Goal: Task Accomplishment & Management: Use online tool/utility

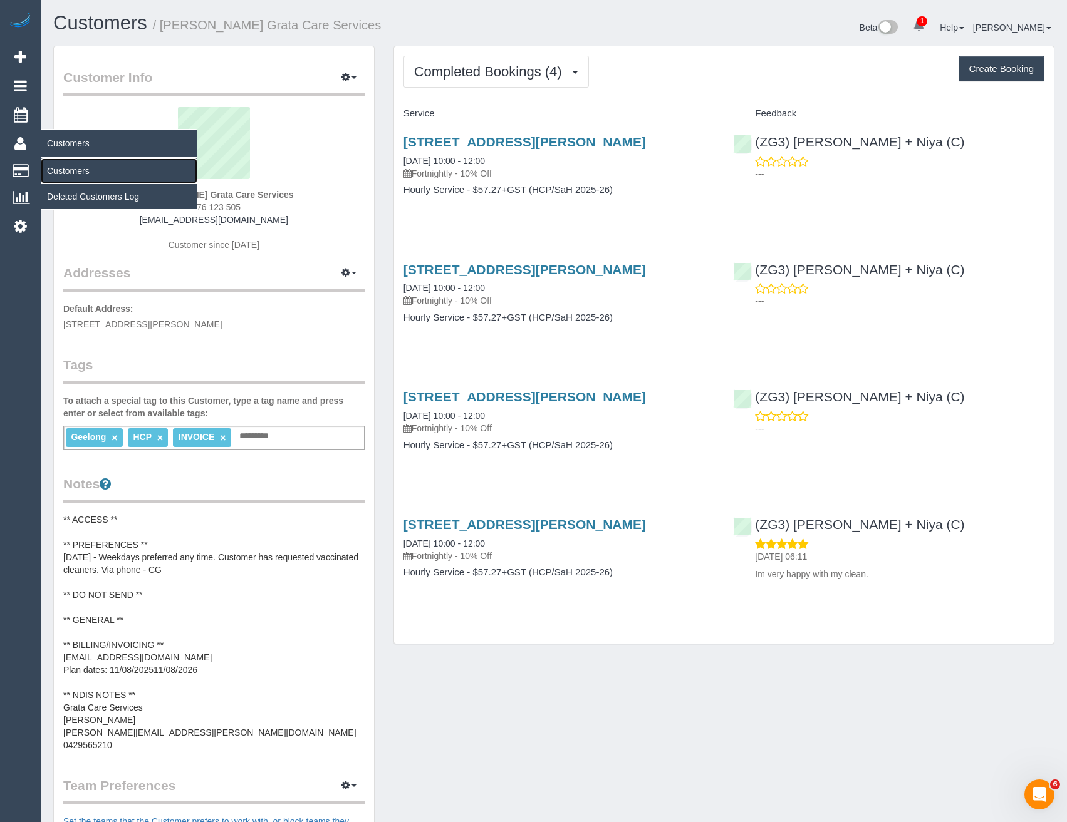
click at [68, 170] on link "Customers" at bounding box center [119, 170] width 157 height 25
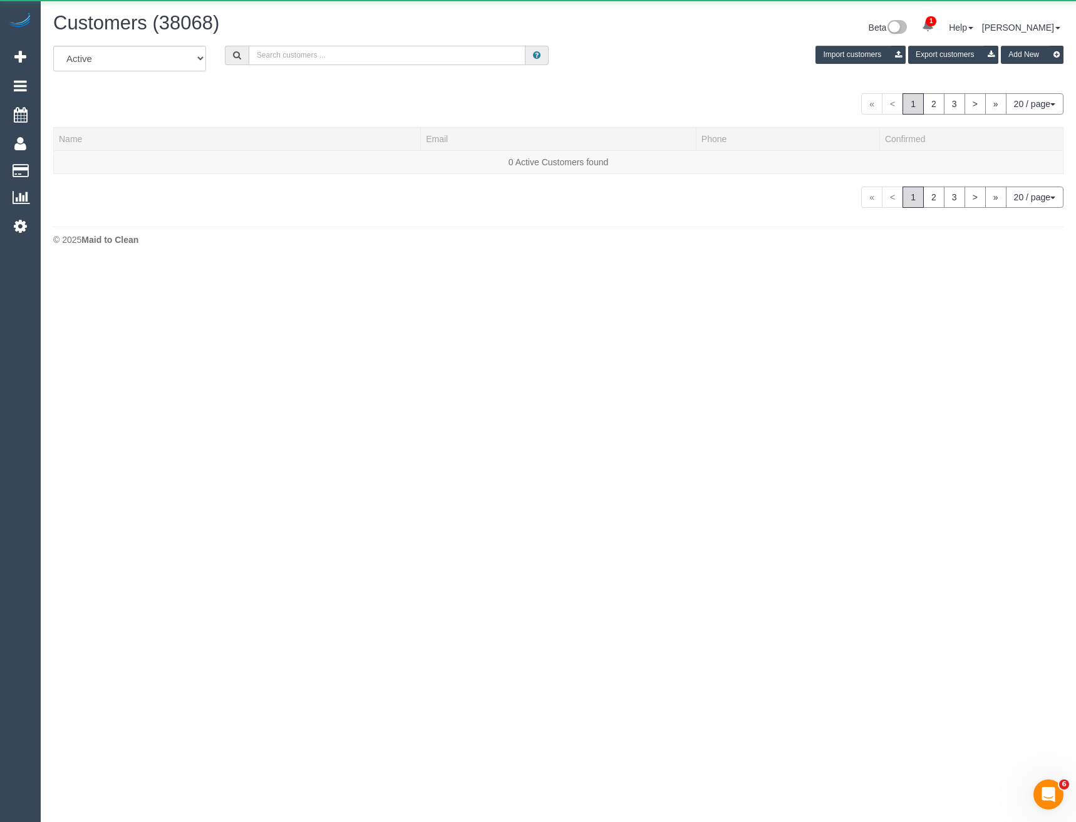
click at [396, 60] on input "text" at bounding box center [387, 55] width 277 height 19
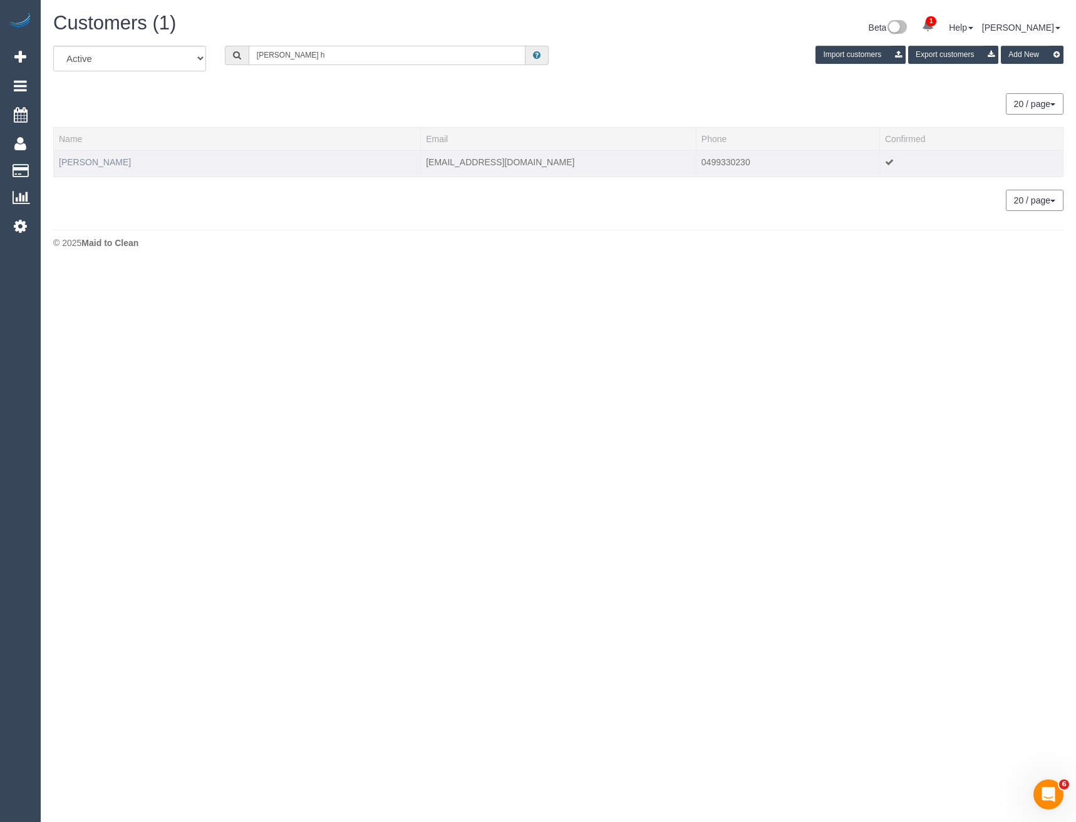
type input "Bushra h"
click at [96, 166] on link "Bushra Hansen" at bounding box center [95, 162] width 72 height 10
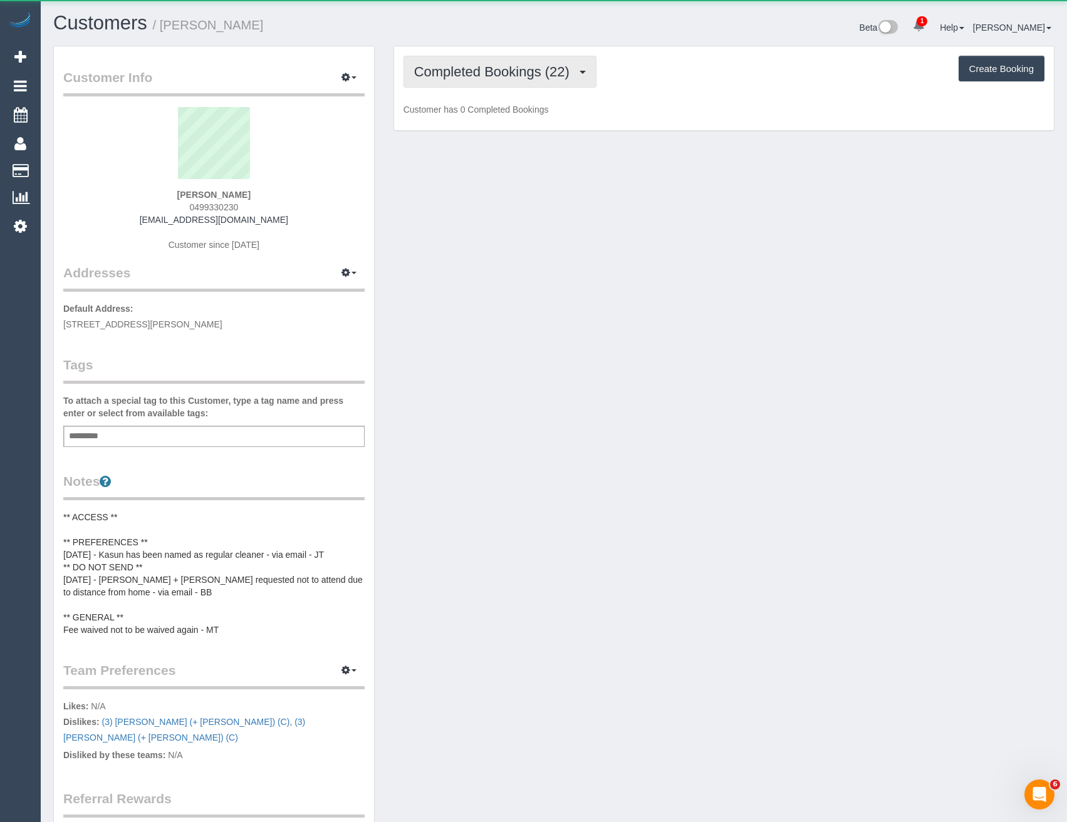
click at [526, 78] on span "Completed Bookings (22)" at bounding box center [495, 72] width 162 height 16
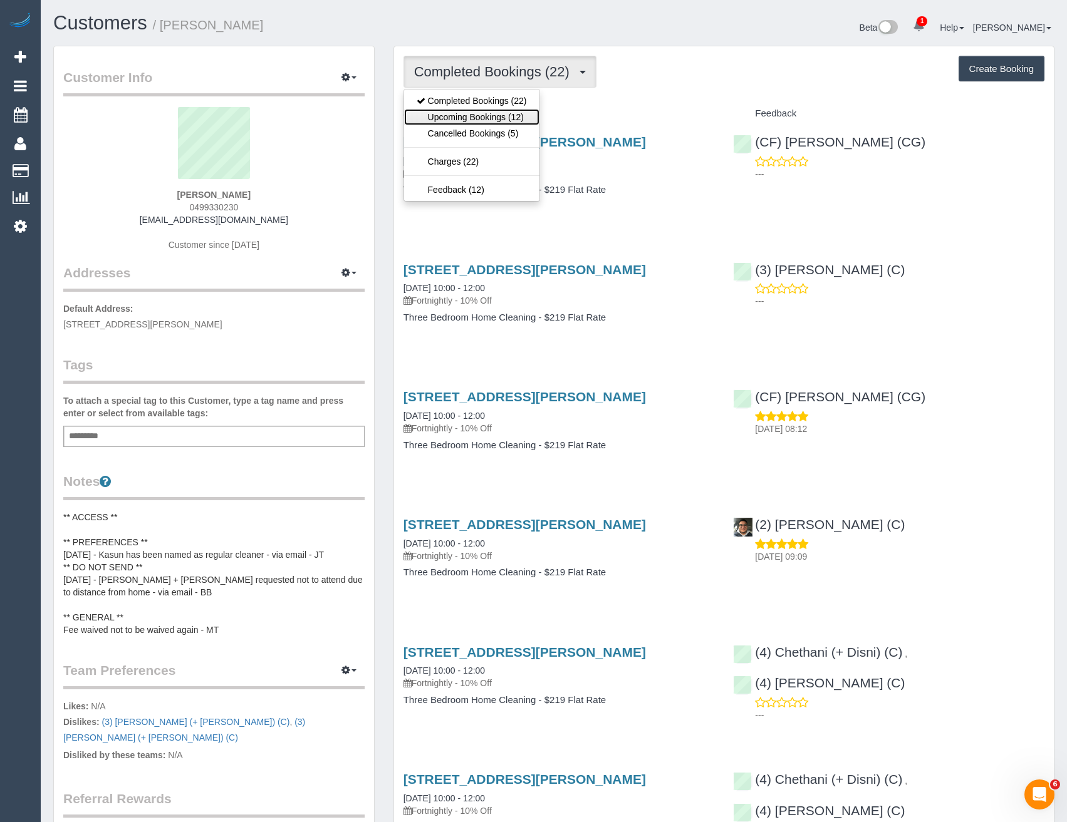
click at [518, 116] on link "Upcoming Bookings (12)" at bounding box center [471, 117] width 135 height 16
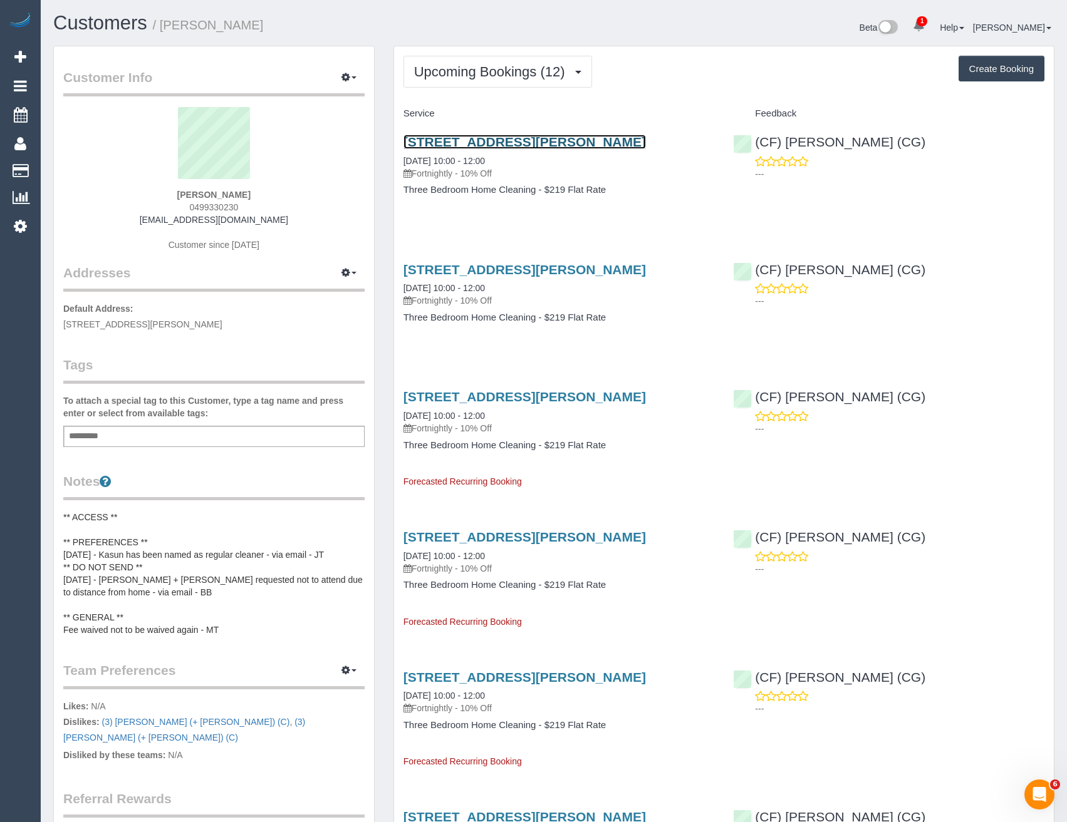
click at [546, 143] on link "35b Somers Street, Bentleigh, VIC 3204" at bounding box center [524, 142] width 242 height 14
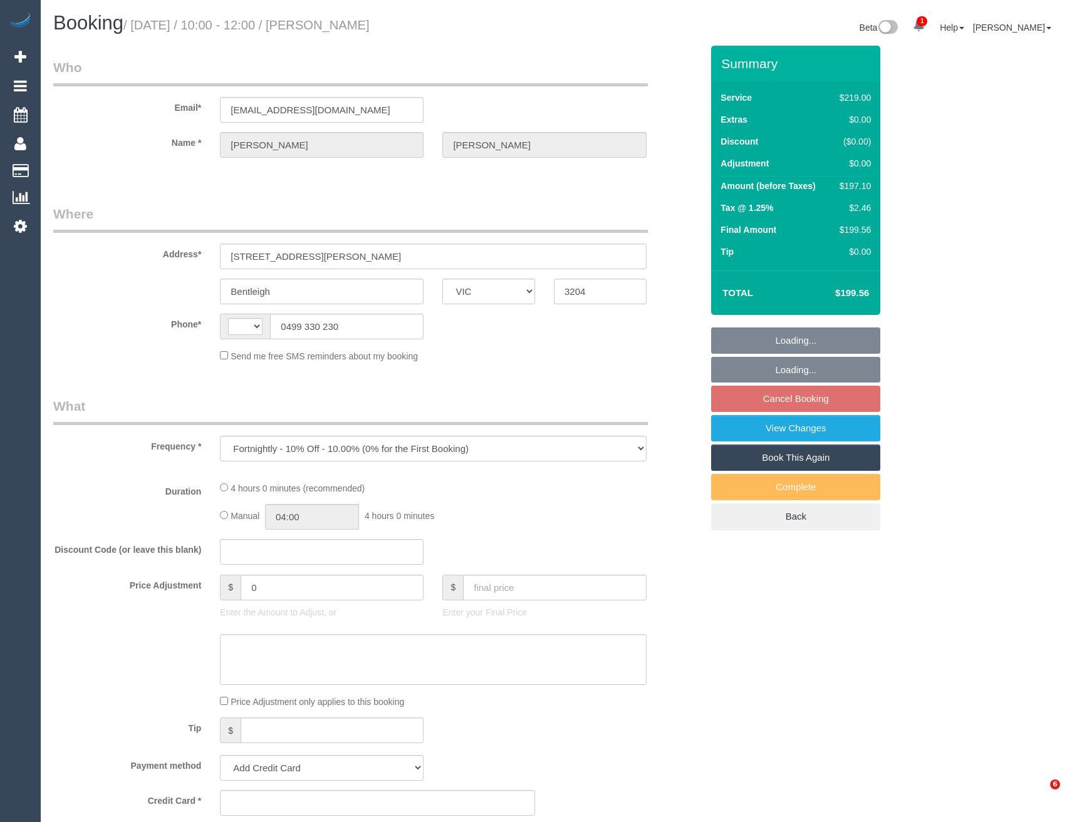
select select "VIC"
select select "string:AU"
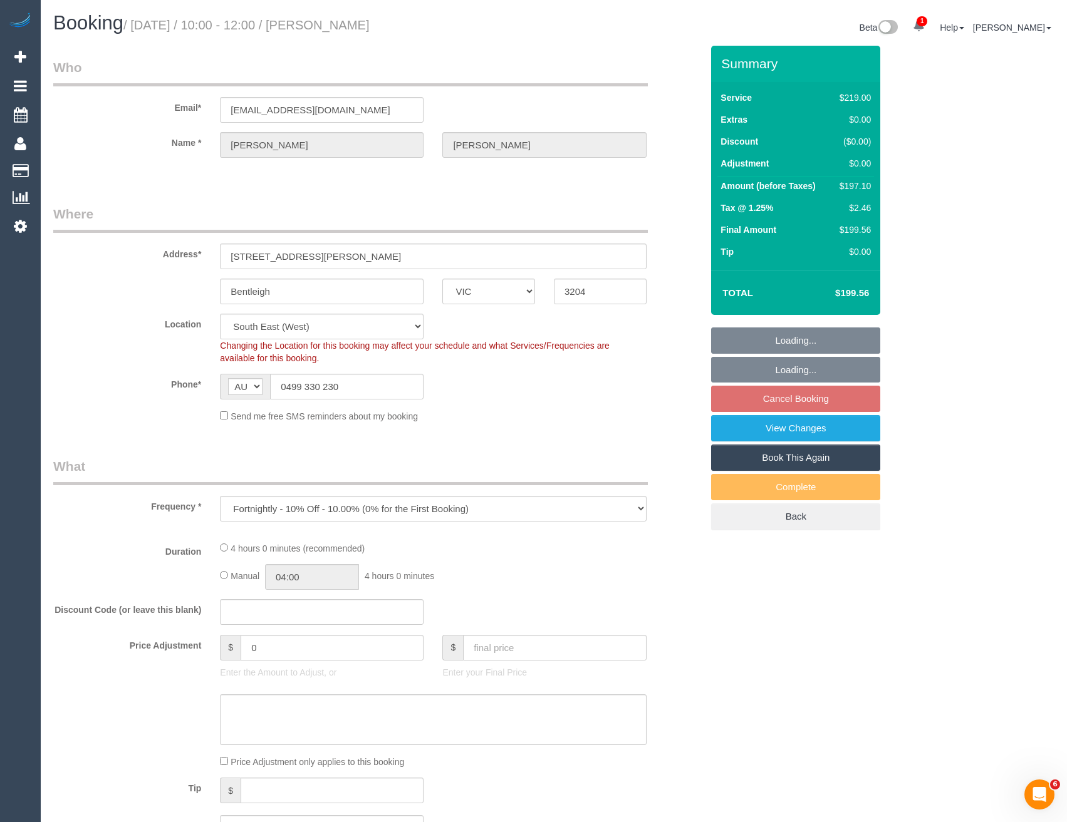
select select "object:544"
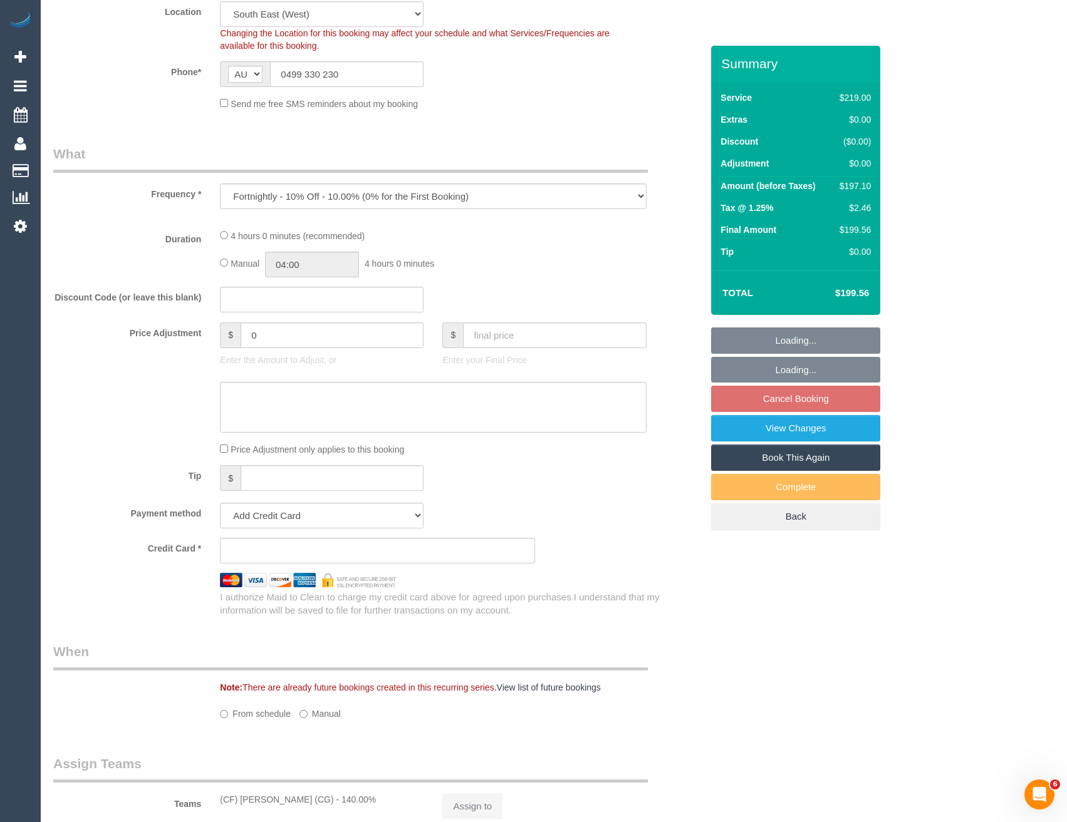
select select "string:stripe-pm_1Q0BjU2GScqysDRVMP7xVtap"
select select "number:28"
select select "number:14"
select select "number:19"
select select "number:22"
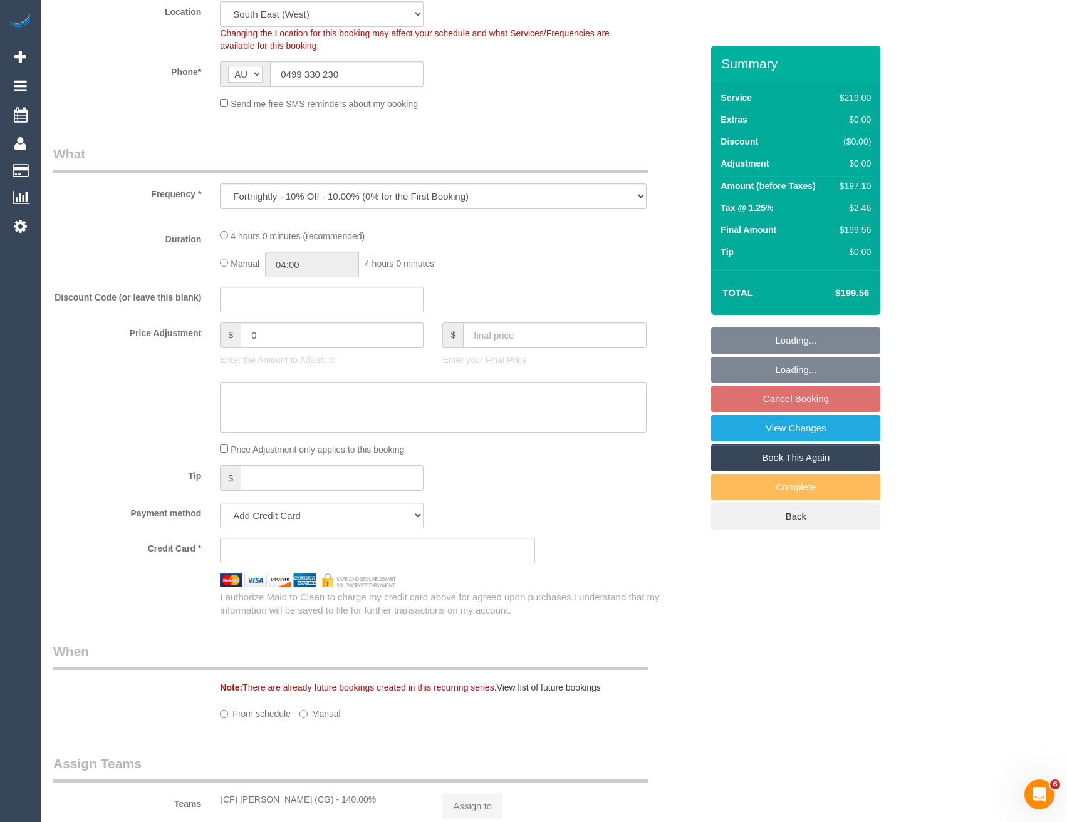
select select "number:34"
select select "number:12"
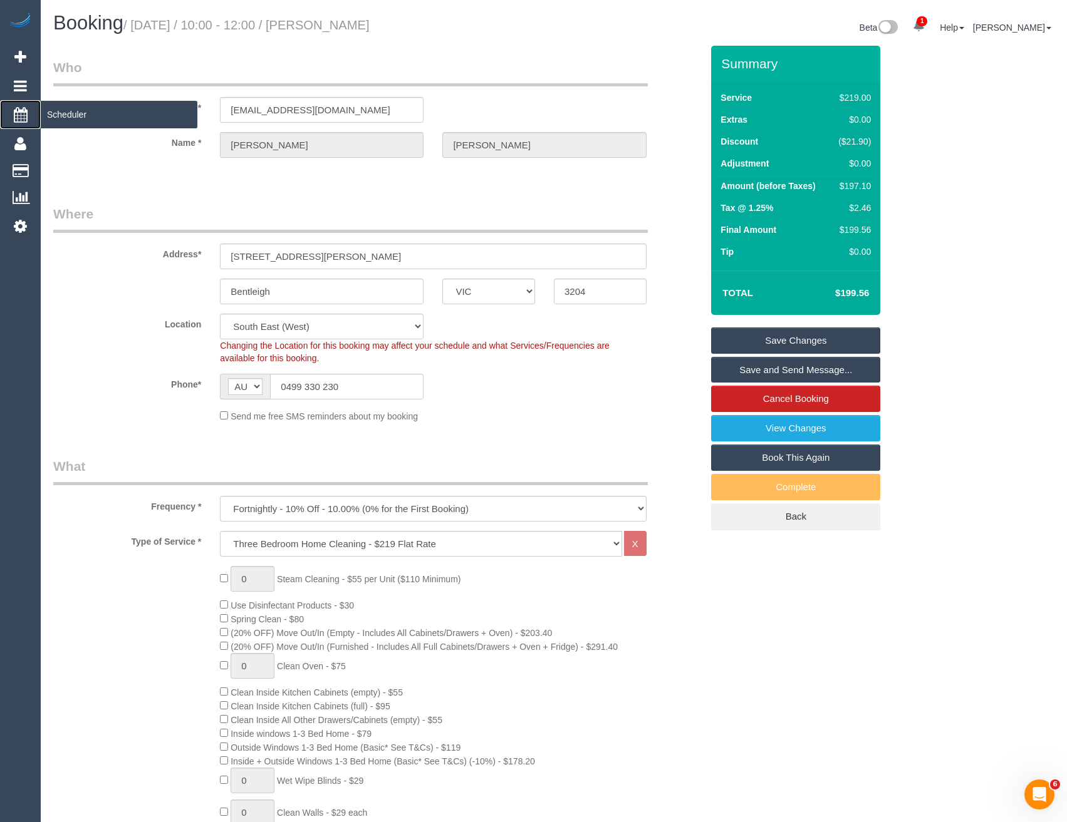
click at [73, 114] on span "Scheduler" at bounding box center [119, 114] width 157 height 29
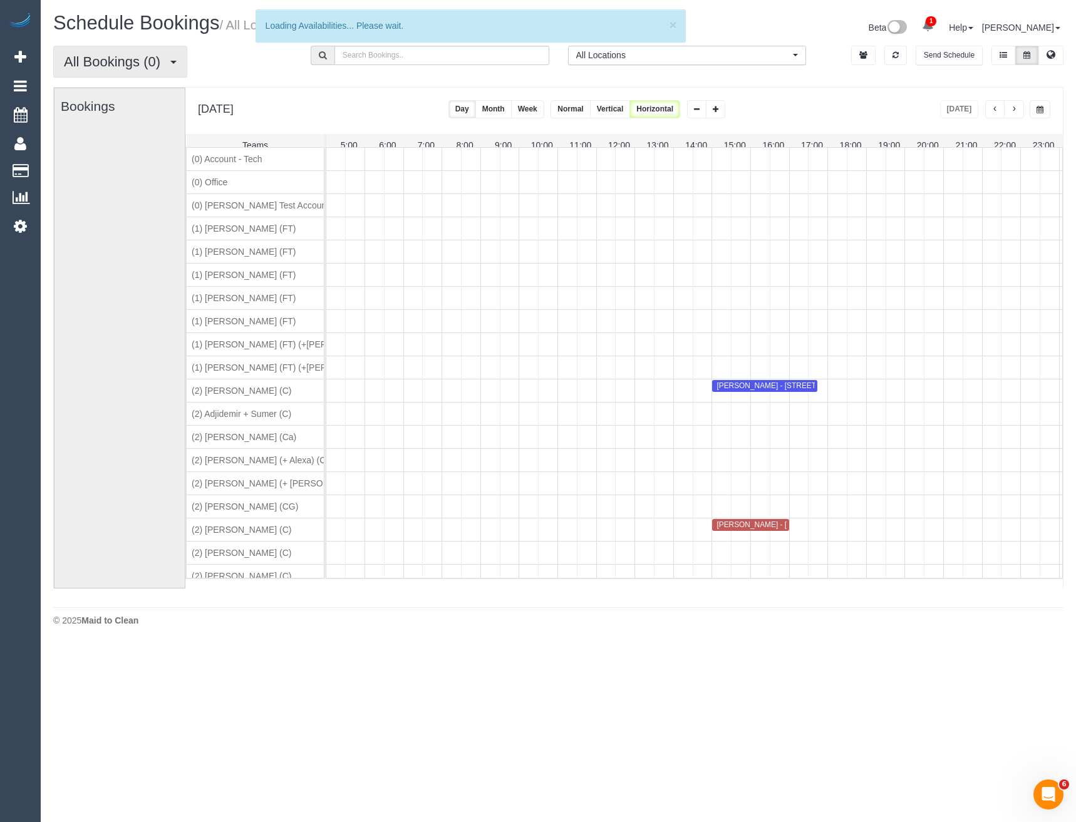
scroll to position [0, 189]
click at [127, 61] on span "All Bookings (99)" at bounding box center [119, 62] width 110 height 16
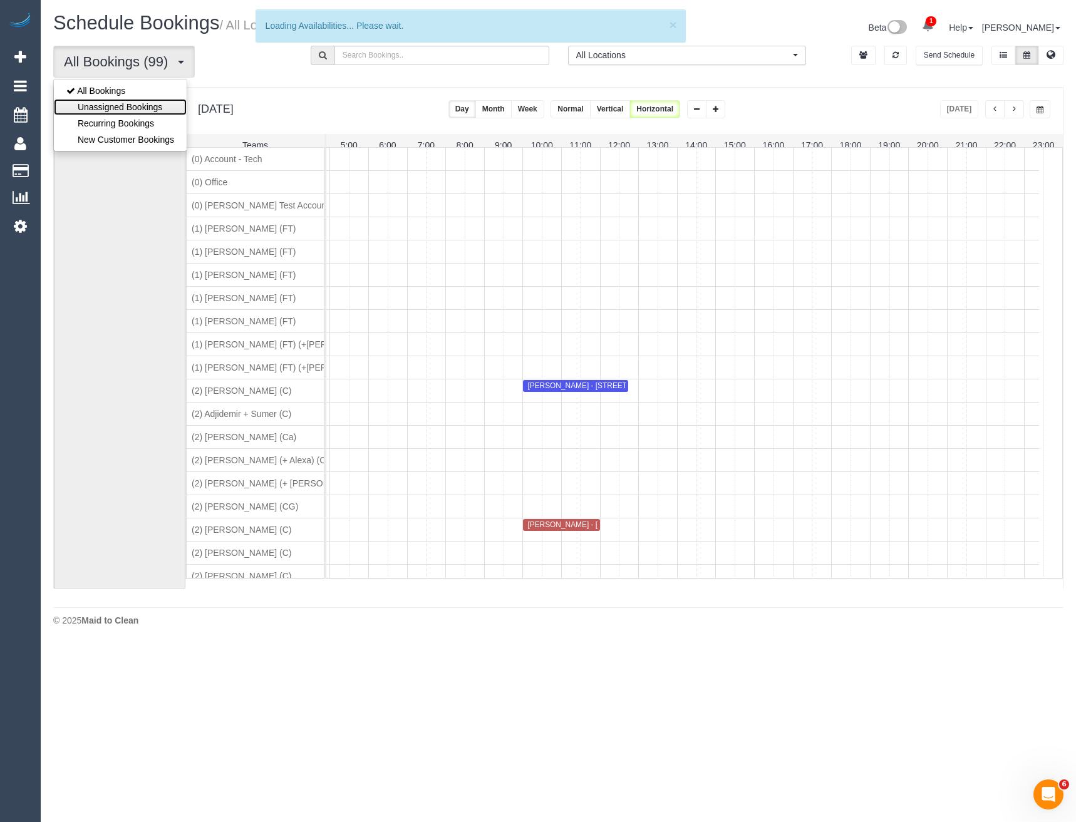
click at [136, 110] on link "Unassigned Bookings" at bounding box center [120, 107] width 133 height 16
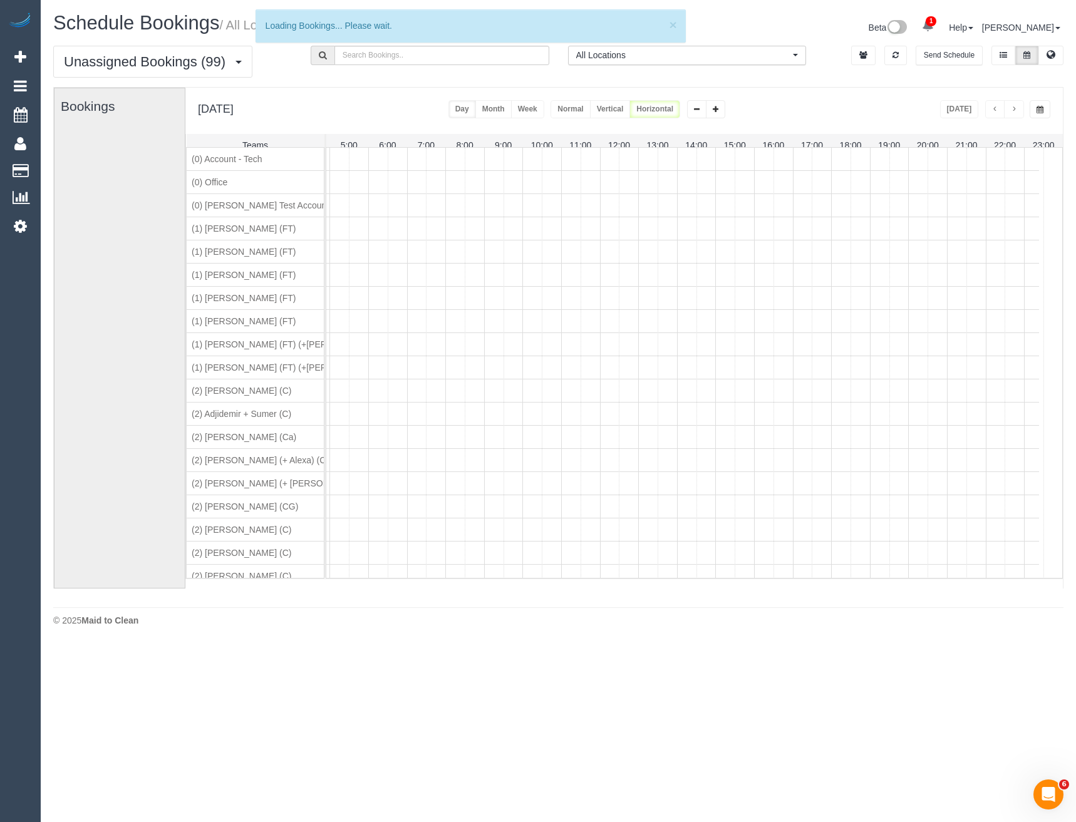
click at [586, 56] on span "All Locations" at bounding box center [683, 55] width 214 height 13
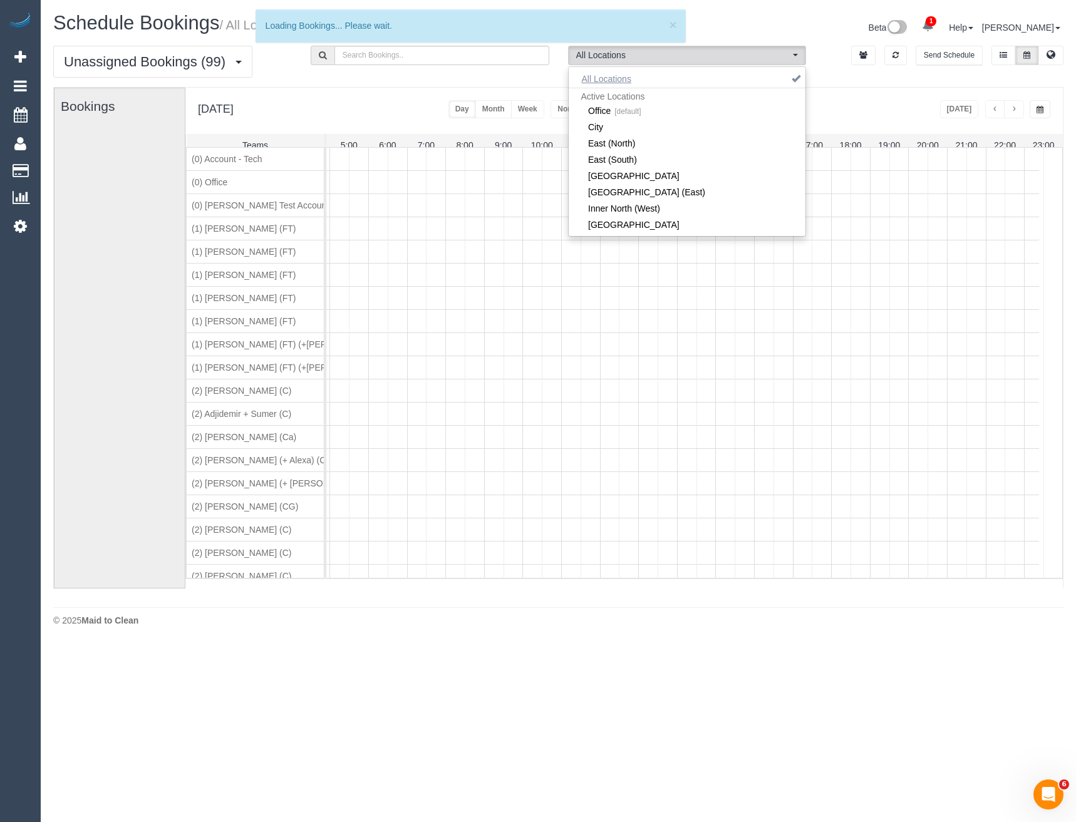
click at [613, 81] on button "All Locations" at bounding box center [607, 79] width 76 height 18
click at [872, 100] on div "[DATE] [DATE] Day Month Week Normal Vertical Horizontal" at bounding box center [624, 111] width 878 height 46
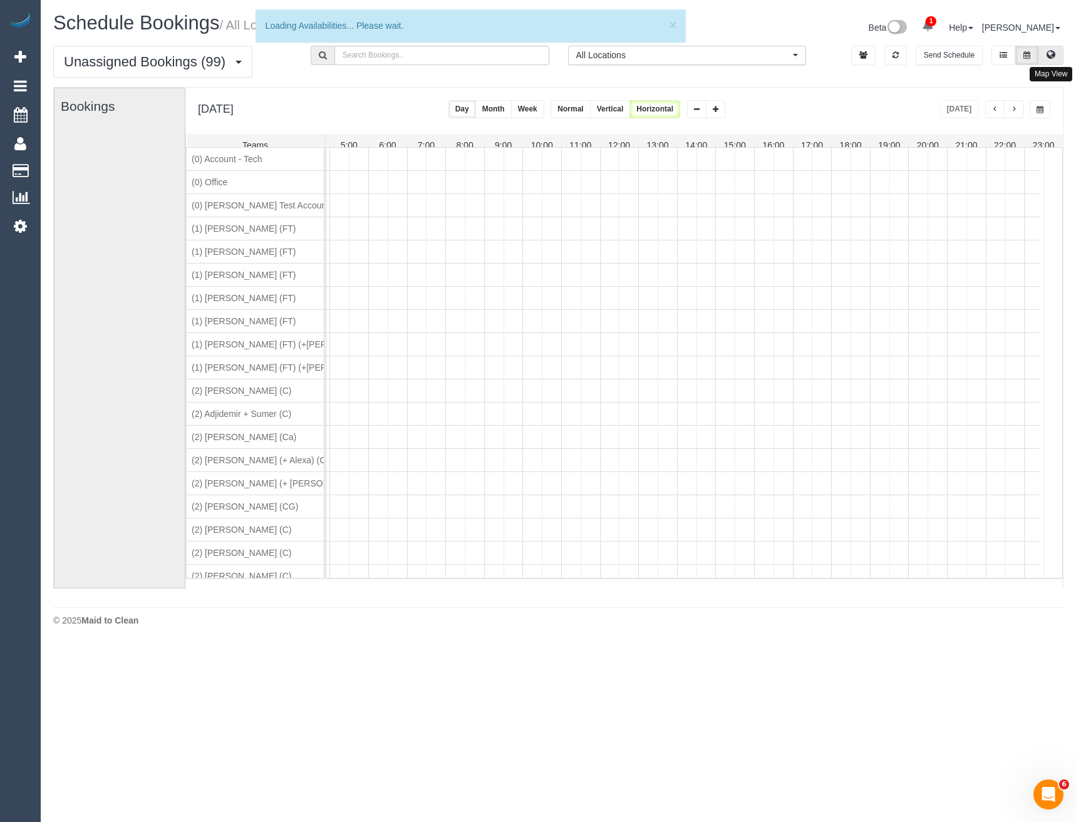
click at [1050, 55] on icon at bounding box center [1051, 55] width 9 height 8
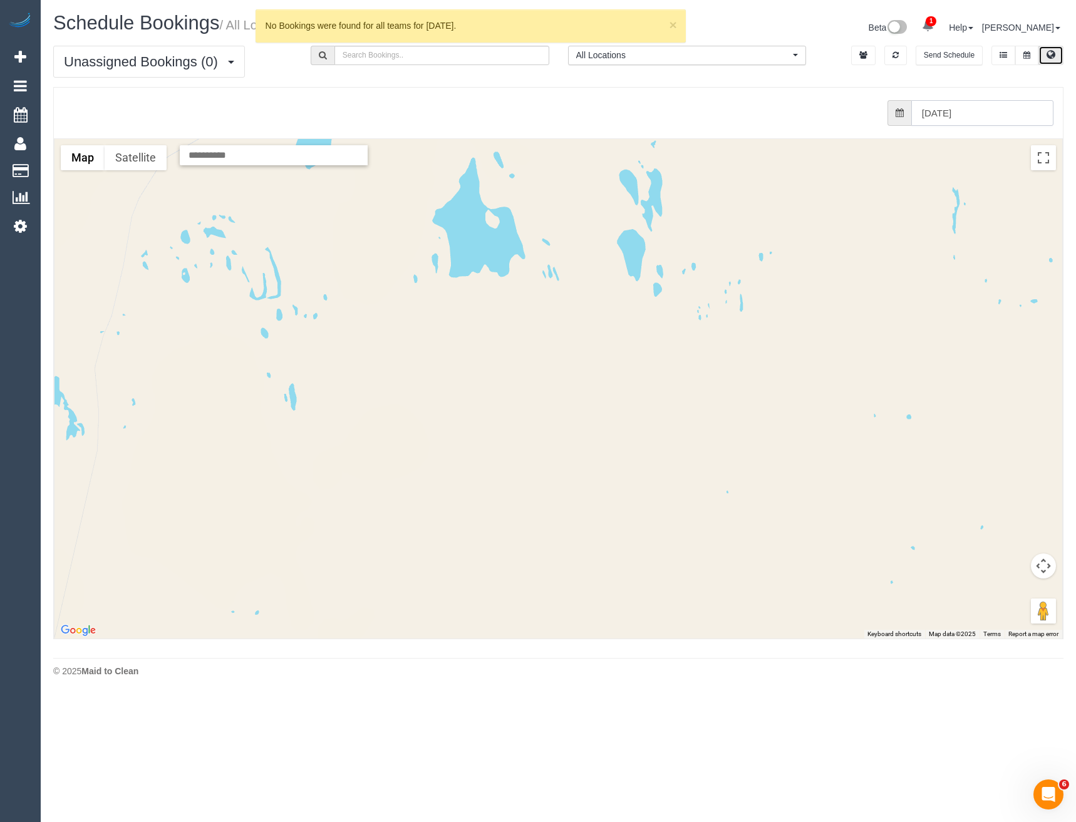
click at [953, 115] on input "[DATE]" at bounding box center [982, 113] width 142 height 26
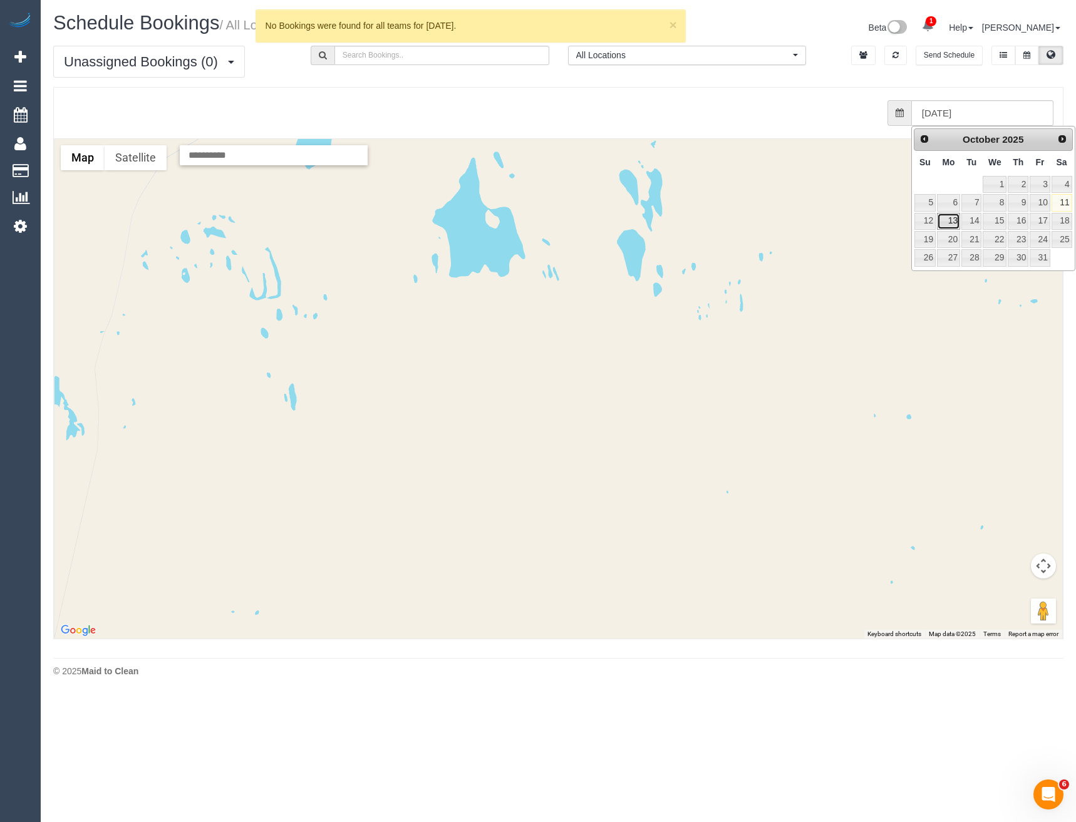
click at [949, 224] on link "13" at bounding box center [948, 221] width 23 height 17
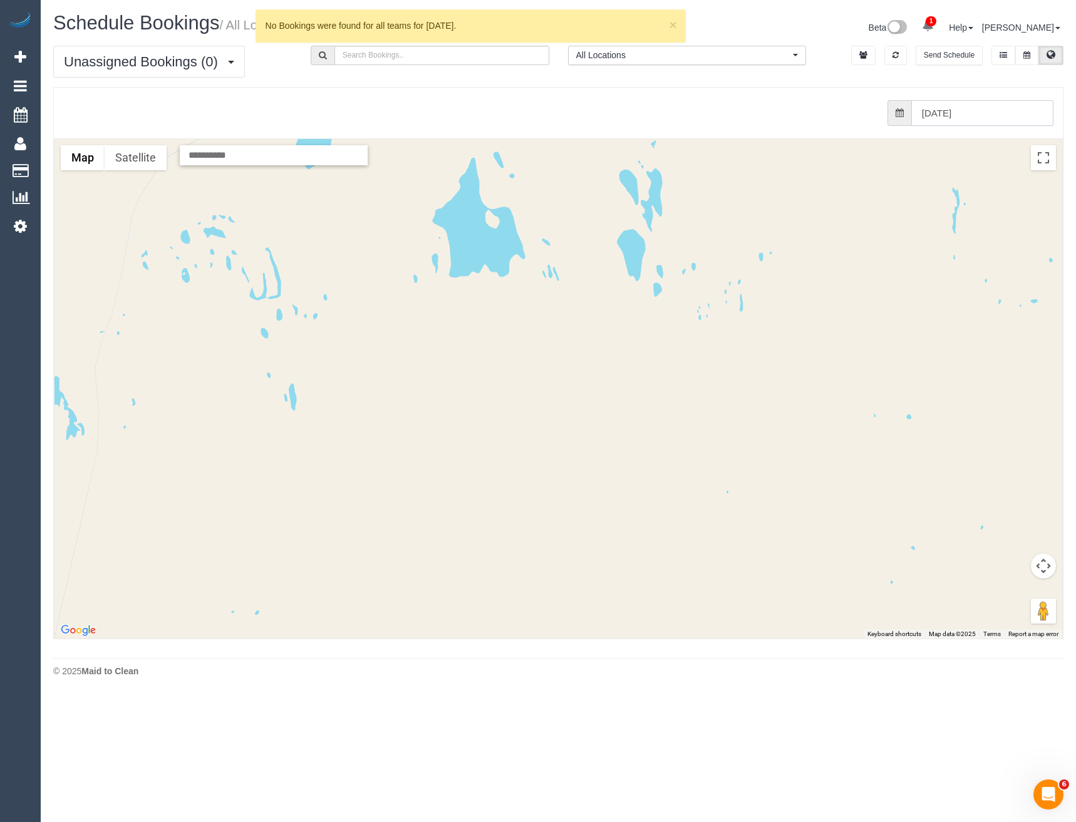
click at [958, 115] on input "[DATE]" at bounding box center [982, 113] width 142 height 26
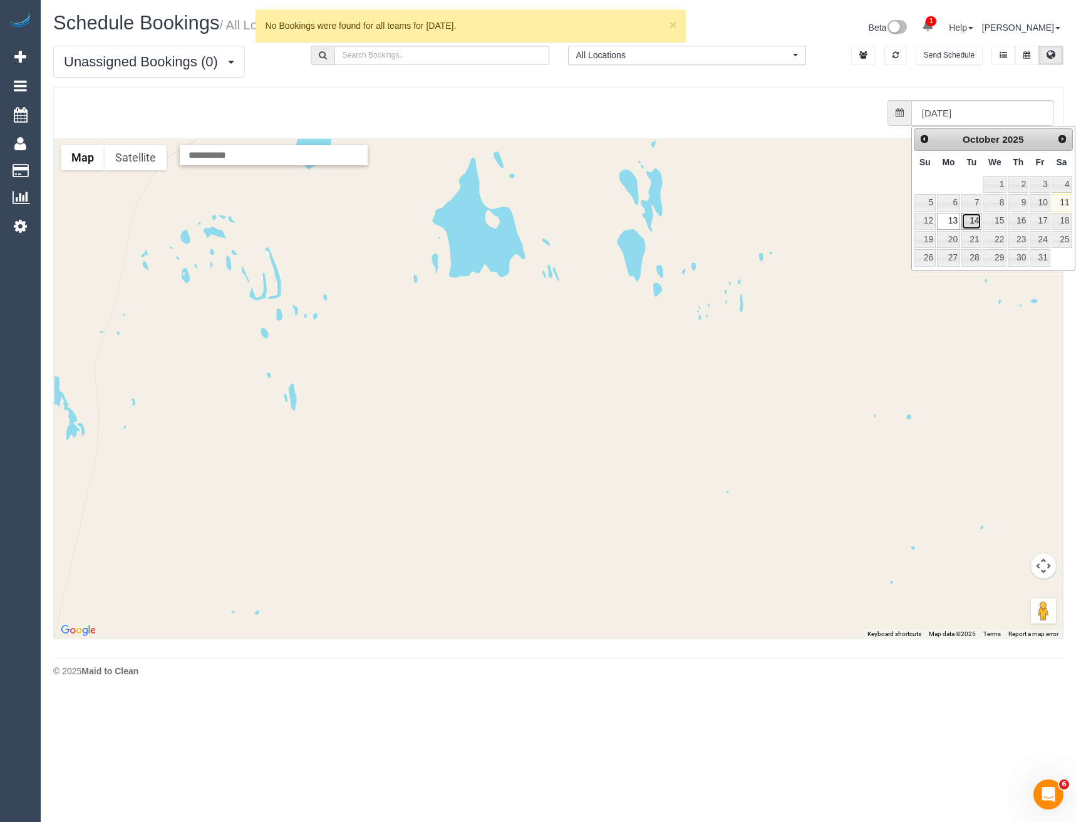
click at [976, 218] on link "14" at bounding box center [971, 221] width 20 height 17
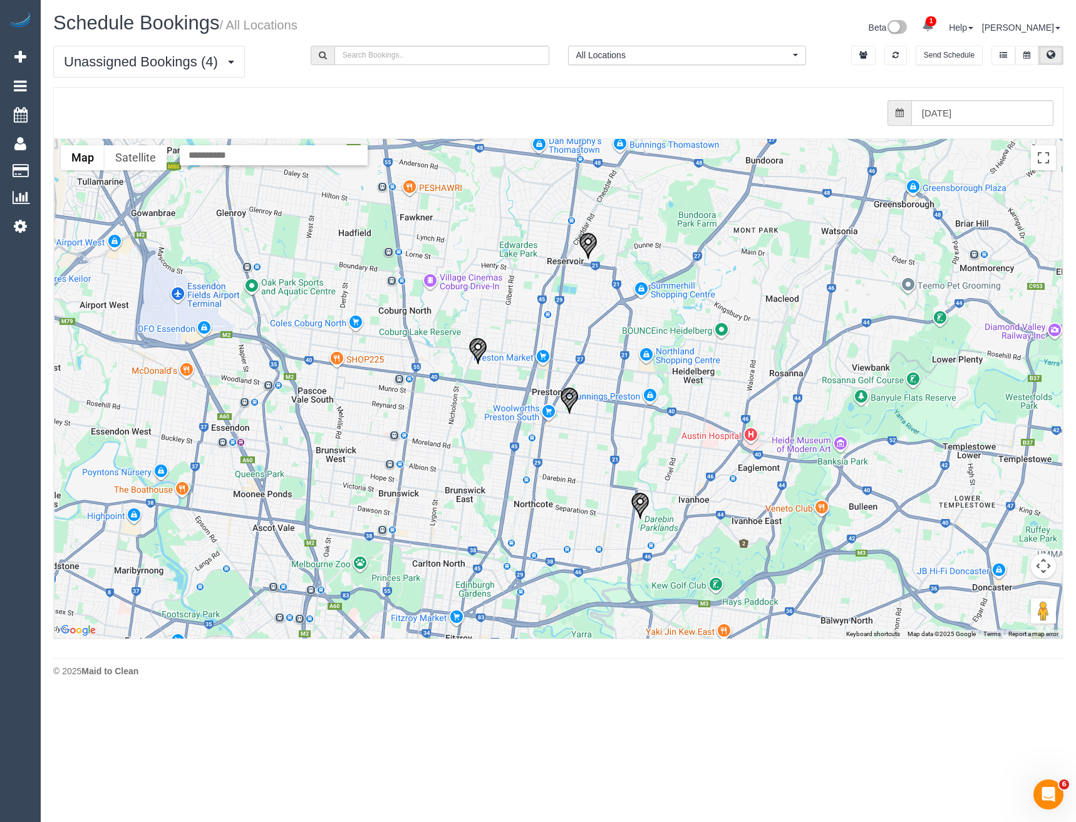
click at [572, 403] on img "14/10/2025 12:00 - Laura Hart - 209 Raglan St, Preston, VIC 3072" at bounding box center [569, 401] width 19 height 28
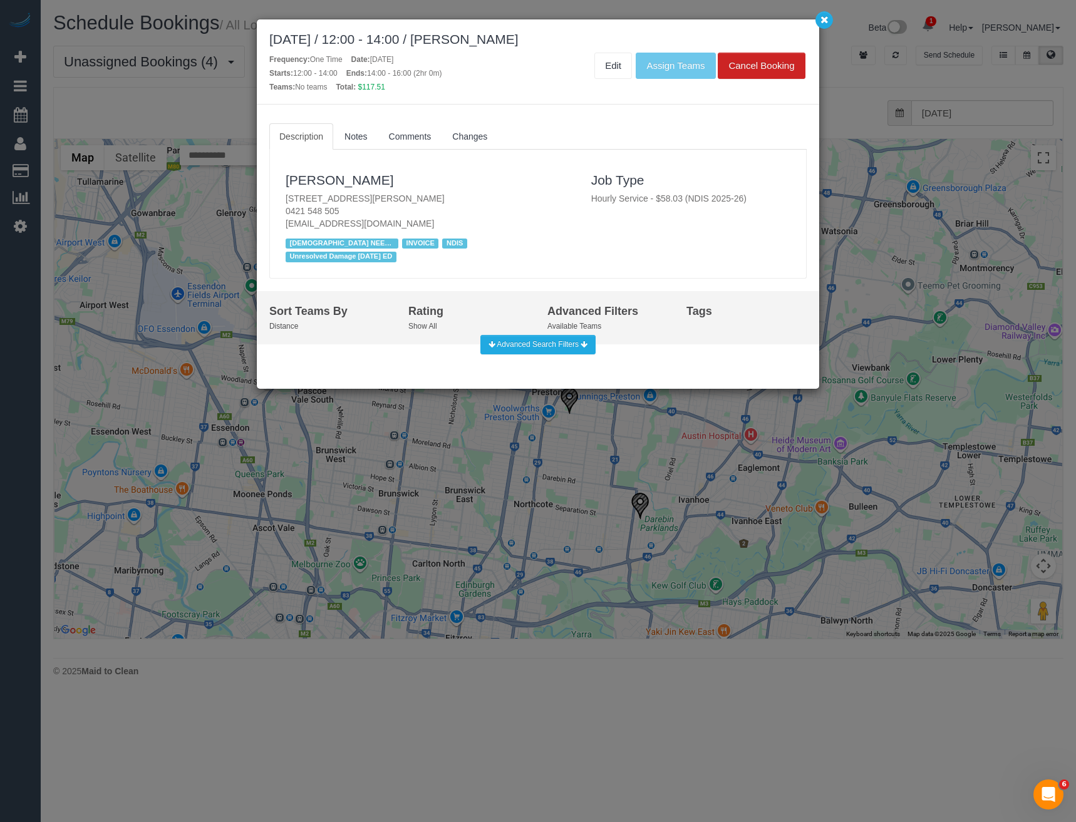
click at [575, 440] on div "[DATE] / 12:00 - 14:00 / [PERSON_NAME] Frequency: One Time Date: [DATE] Starts:…" at bounding box center [538, 411] width 1076 height 822
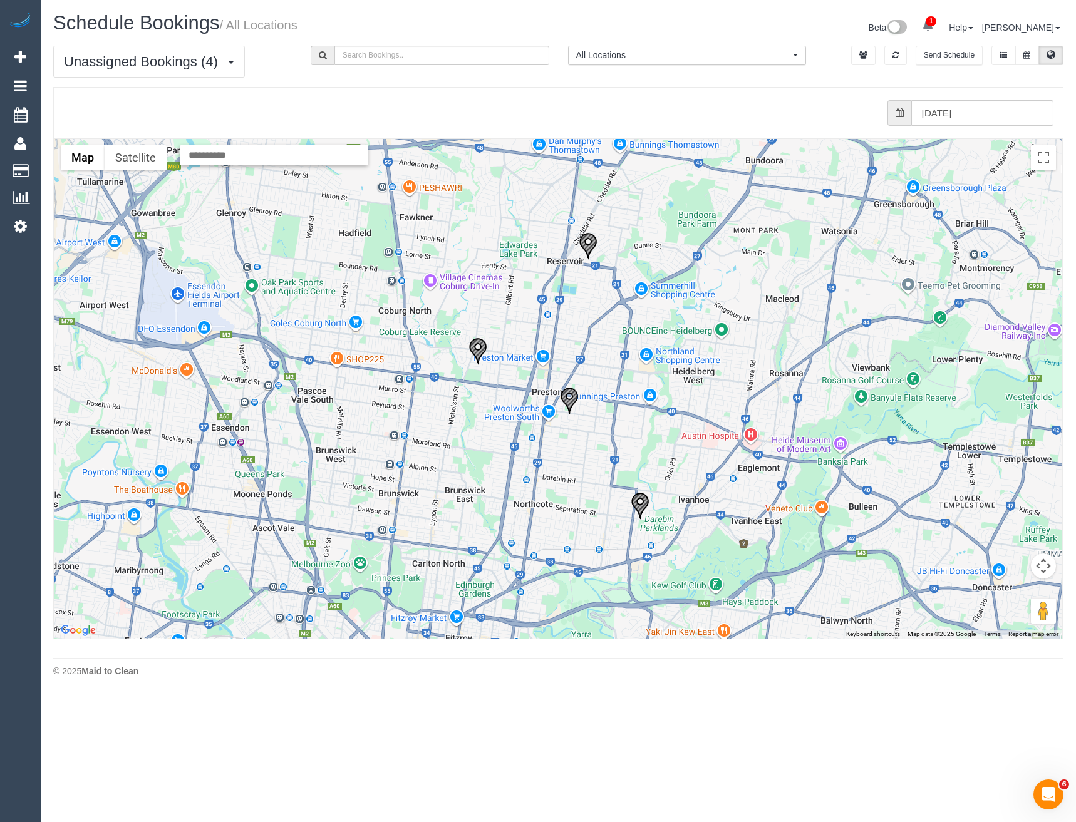
click at [594, 247] on img "14/10/2025 10:00 - Aisling Murray - 24 Cuthbert Rd, Reservoir, VIC 3073" at bounding box center [588, 246] width 19 height 28
click at [573, 398] on img "14/10/2025 12:00 - Laura Hart - 209 Raglan St, Preston, VIC 3072" at bounding box center [569, 401] width 19 height 28
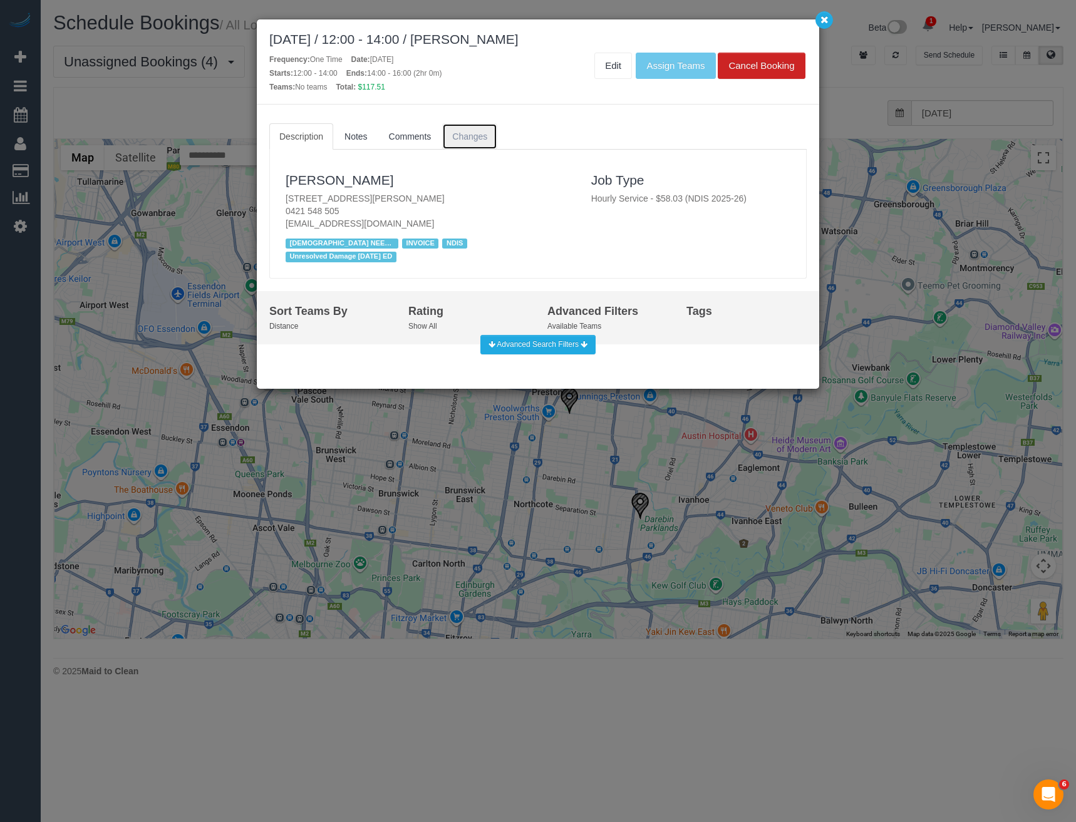
click at [458, 137] on span "Changes" at bounding box center [469, 137] width 35 height 10
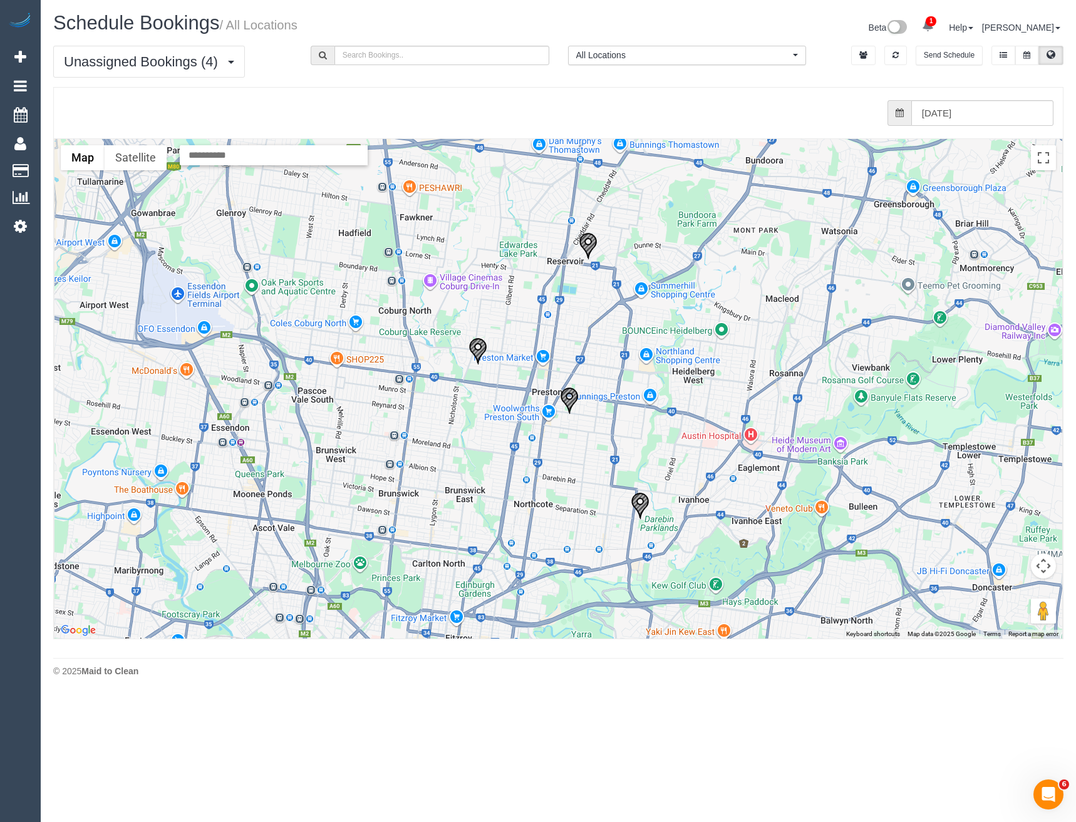
click at [487, 352] on img "14/10/2025 09:00 - Maria Chatzis - 26 Hope Street, Preston, VIC 3072" at bounding box center [478, 352] width 19 height 28
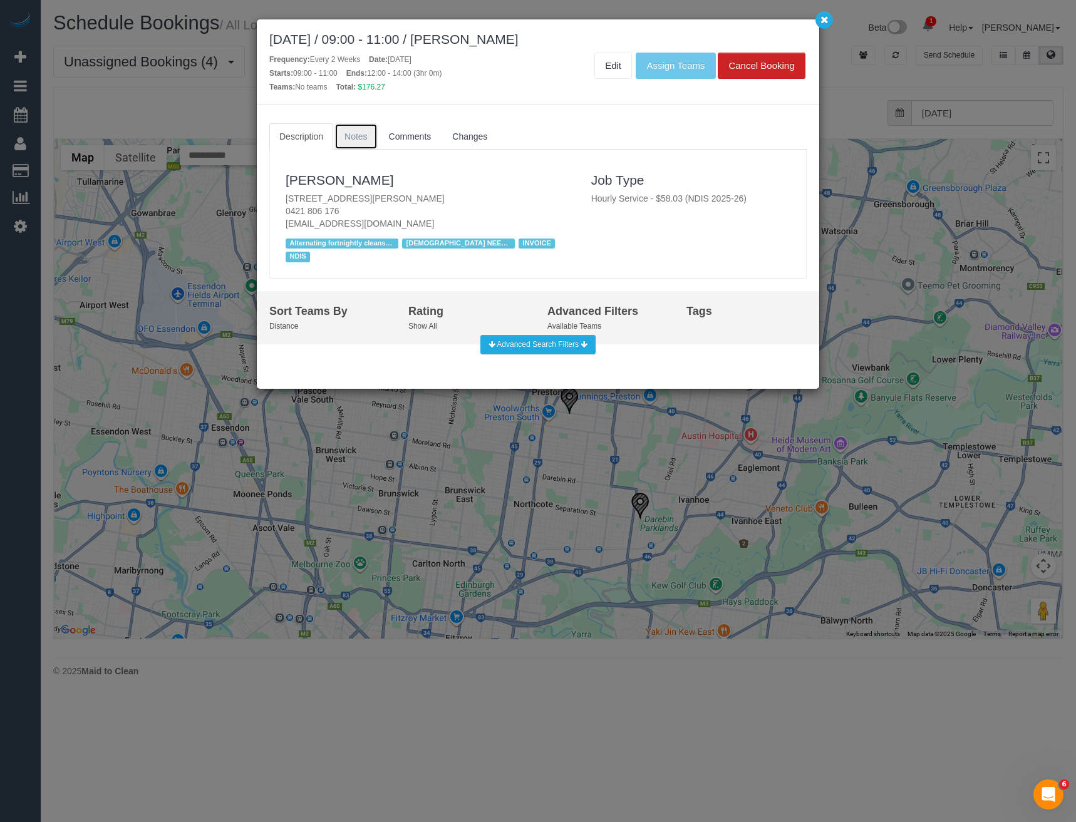
click at [366, 138] on span "Notes" at bounding box center [355, 137] width 23 height 10
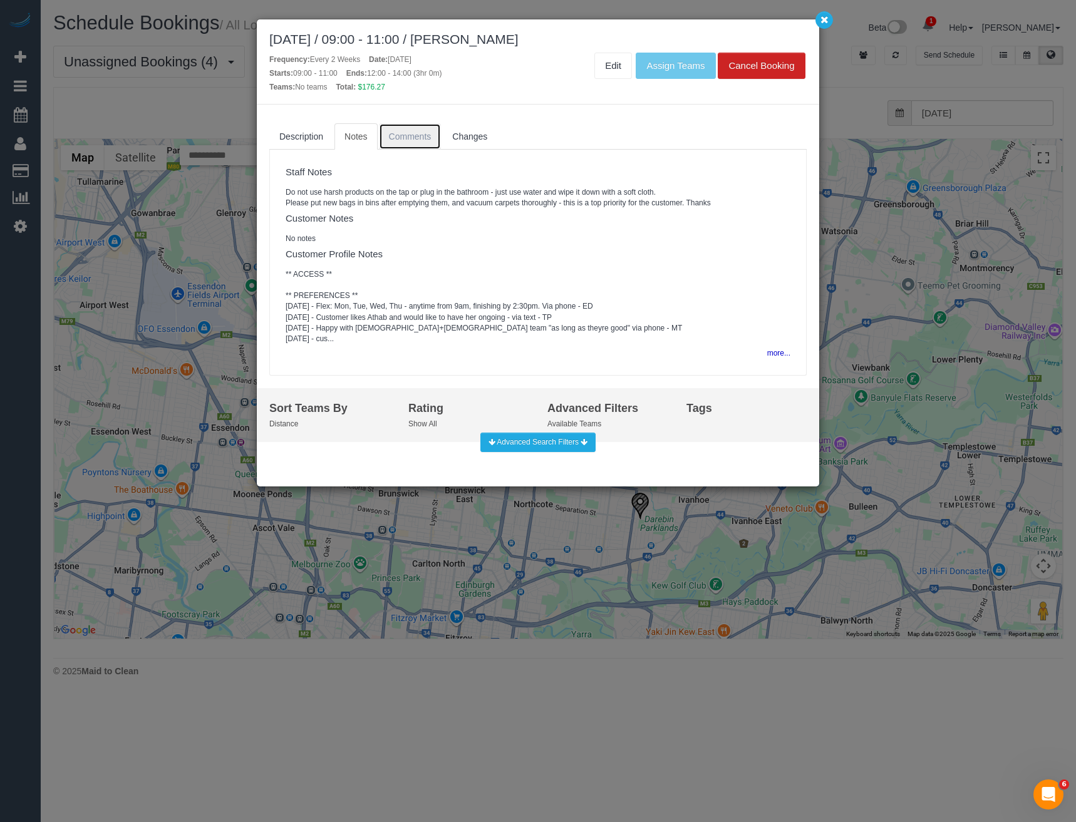
click at [399, 137] on span "Comments" at bounding box center [410, 137] width 43 height 10
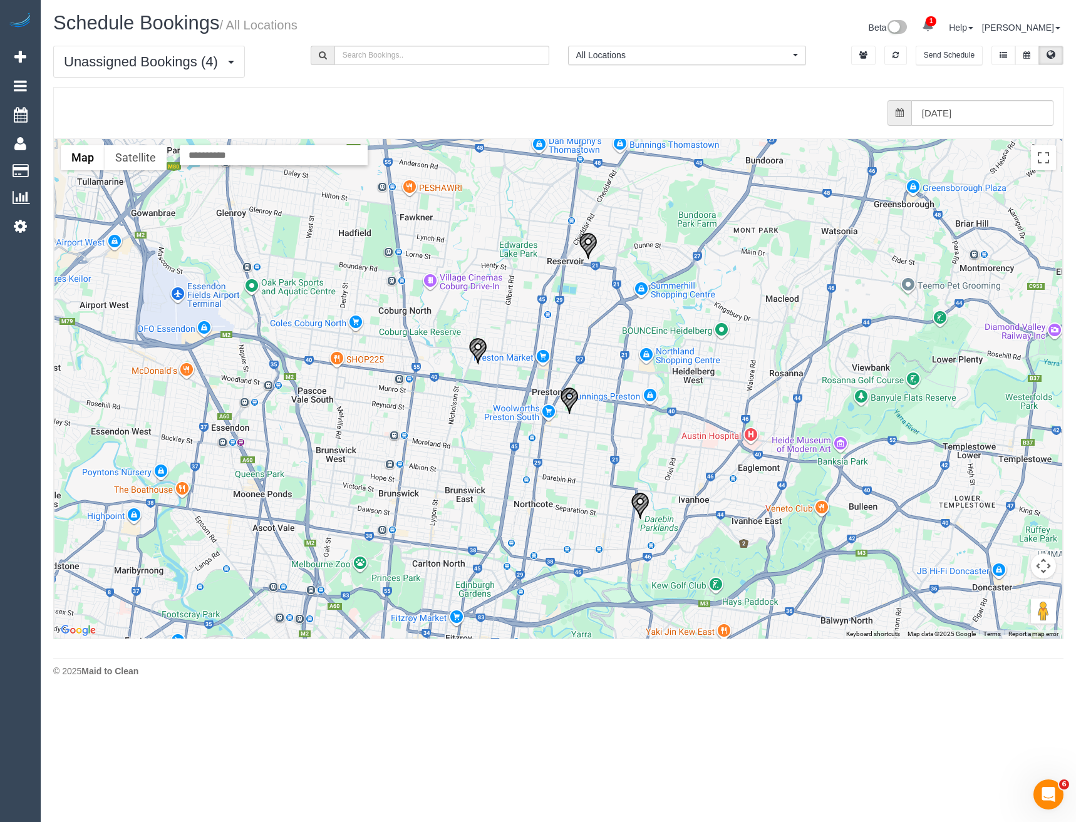
click at [589, 237] on img "14/10/2025 10:00 - Aisling Murray - 24 Cuthbert Rd, Reservoir, VIC 3073" at bounding box center [588, 246] width 19 height 28
click at [636, 499] on img "14/10/2025 10:00 - Valerie Varasdi - 1 Ross St, Alphington, VIC 3078" at bounding box center [640, 506] width 19 height 28
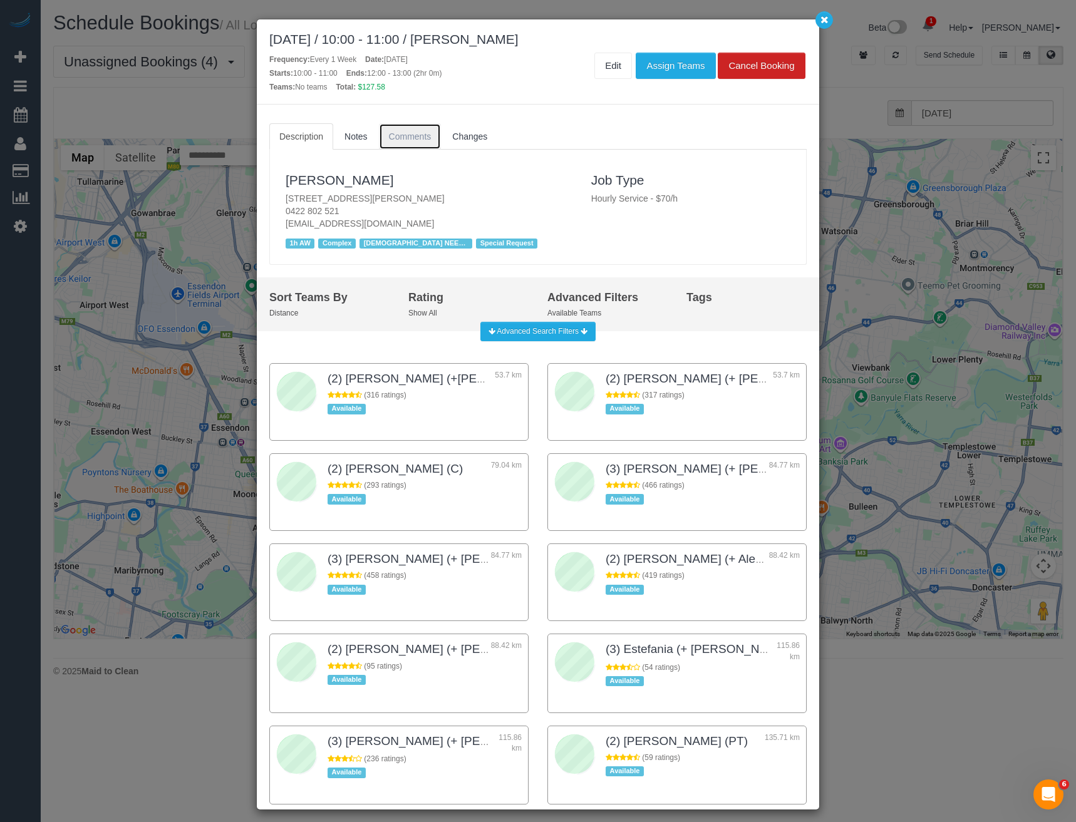
click at [412, 142] on link "Comments" at bounding box center [410, 136] width 63 height 26
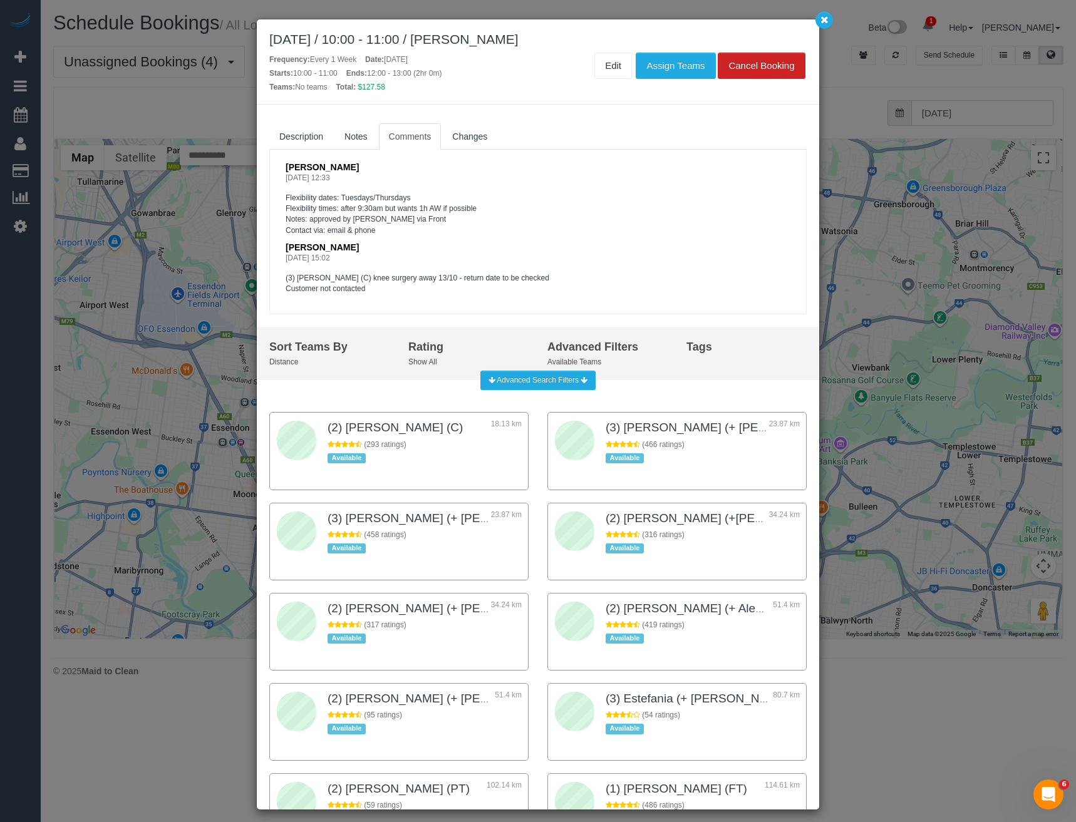
click at [855, 285] on div "[DATE] / 10:00 - 11:00 / [PERSON_NAME] Frequency: Every 1 Week Date: [DATE] Sta…" at bounding box center [538, 411] width 1076 height 822
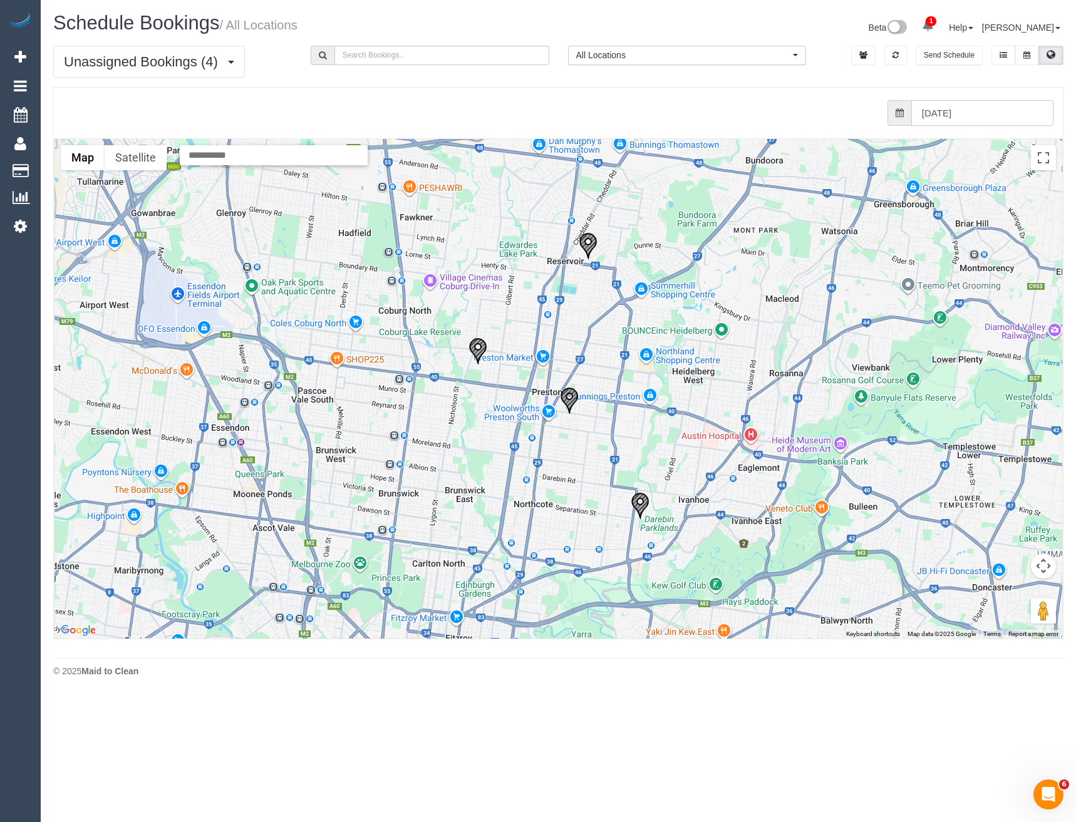
click at [1014, 111] on input "[DATE]" at bounding box center [982, 113] width 142 height 26
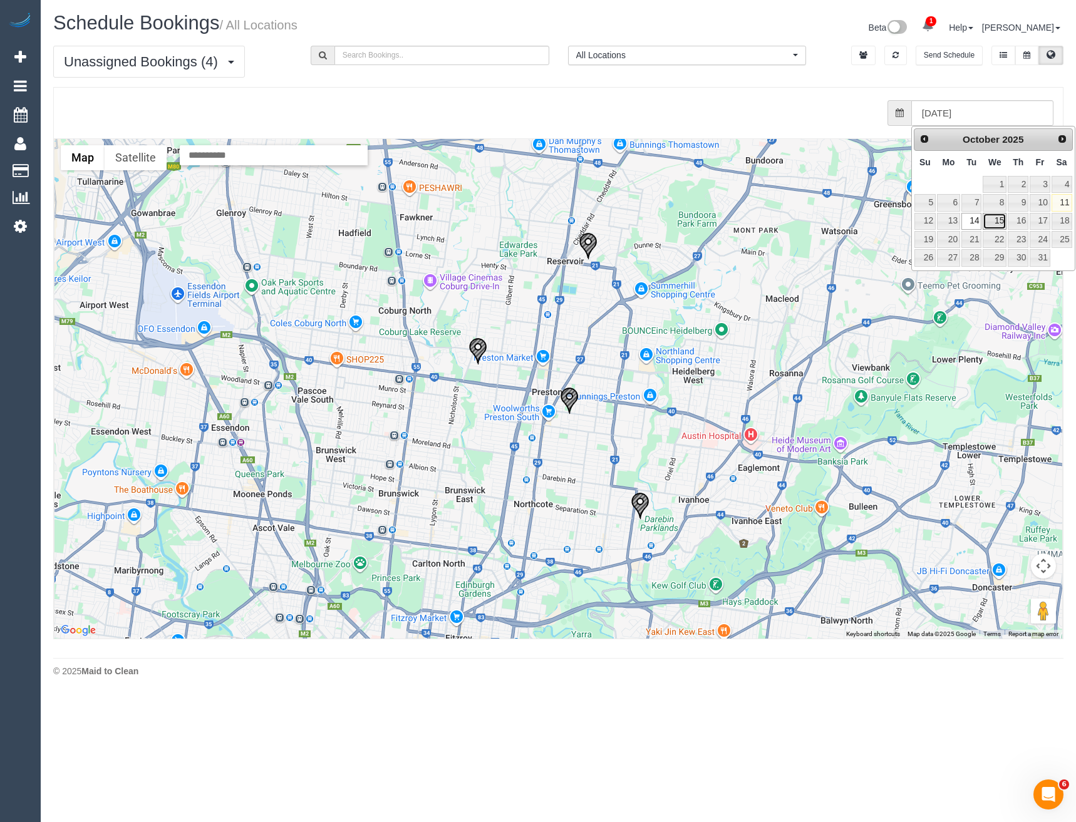
click at [1003, 219] on link "15" at bounding box center [995, 221] width 24 height 17
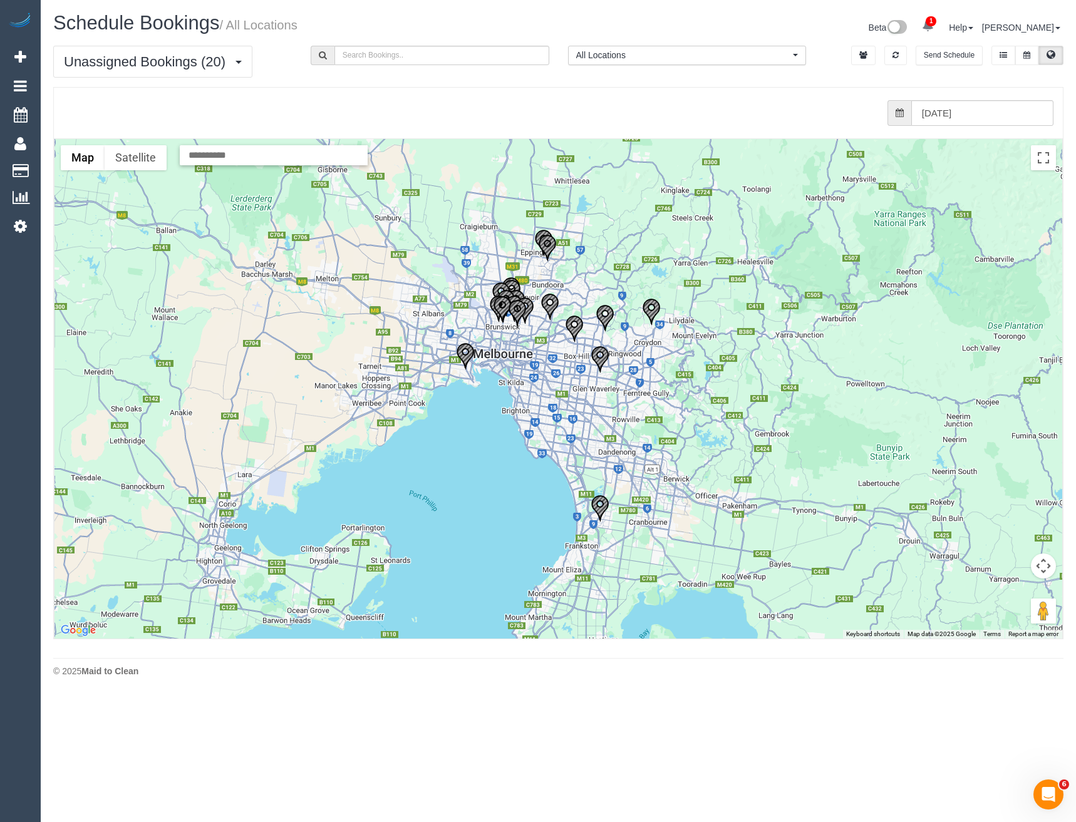
click at [960, 127] on div "from 0 bookings processed (Found: 0). [DATE]" at bounding box center [548, 113] width 1009 height 51
click at [960, 115] on input "[DATE]" at bounding box center [982, 113] width 142 height 26
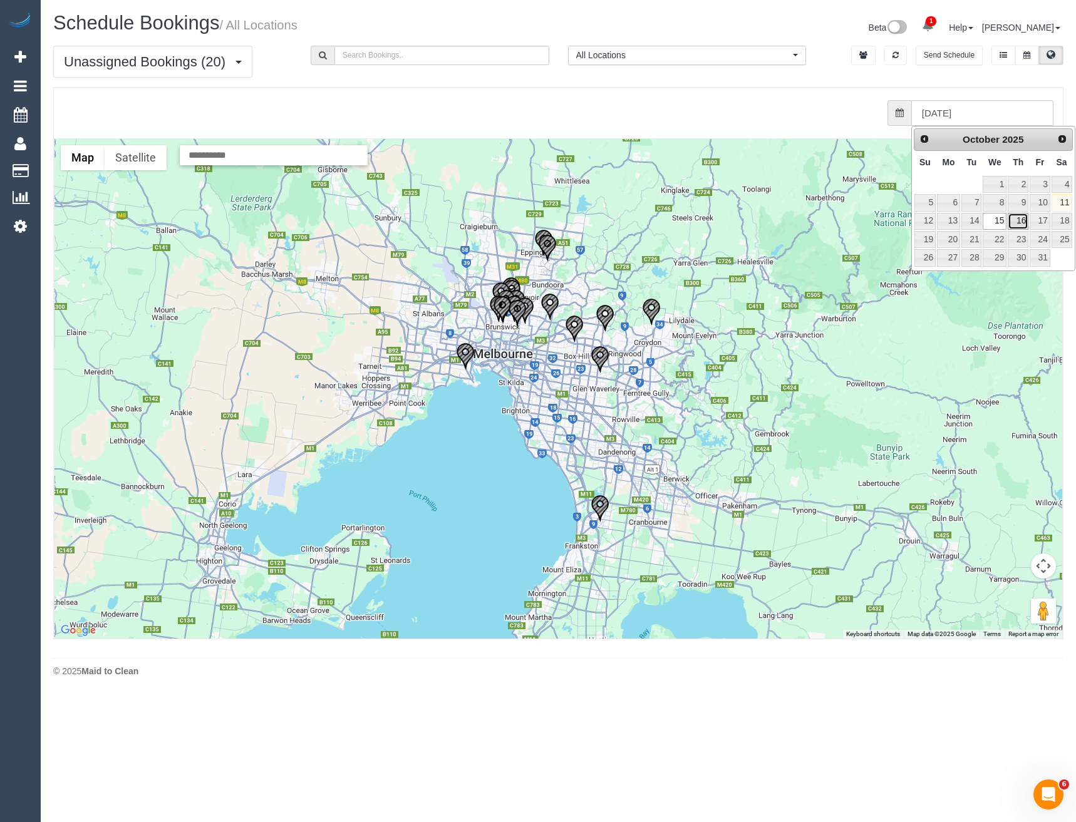
click at [1018, 215] on link "16" at bounding box center [1018, 221] width 21 height 17
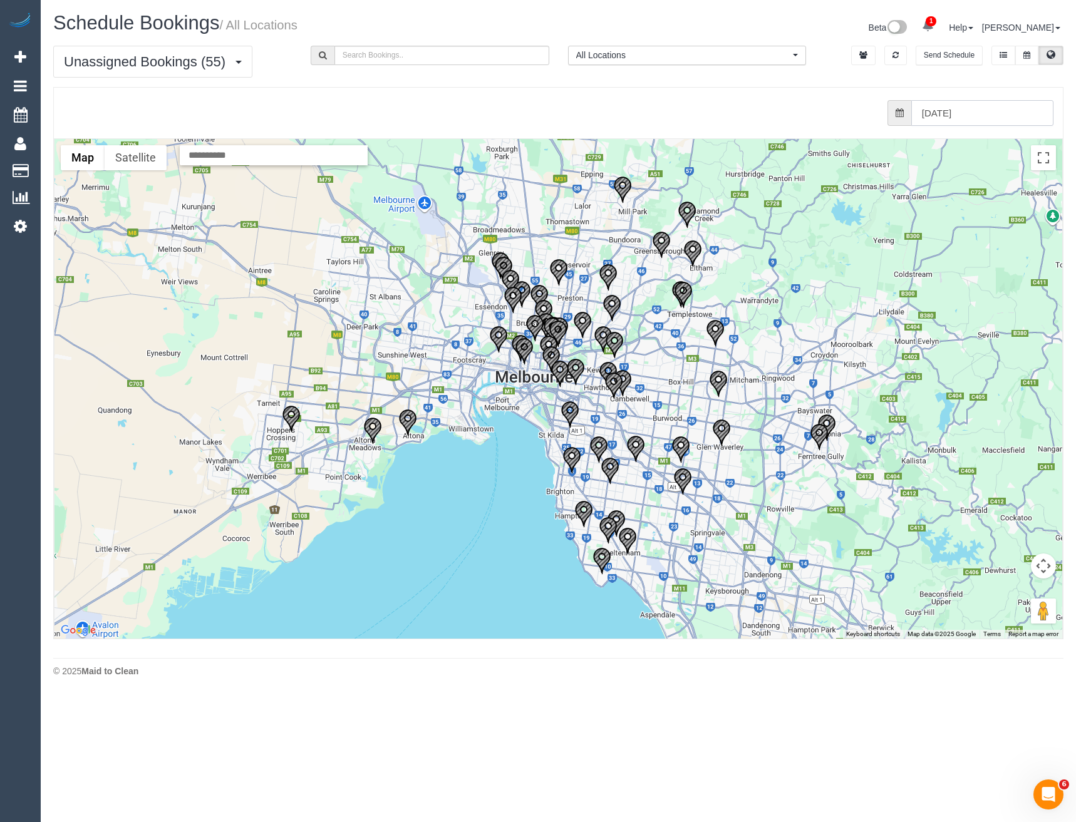
click at [943, 110] on input "[DATE]" at bounding box center [982, 113] width 142 height 26
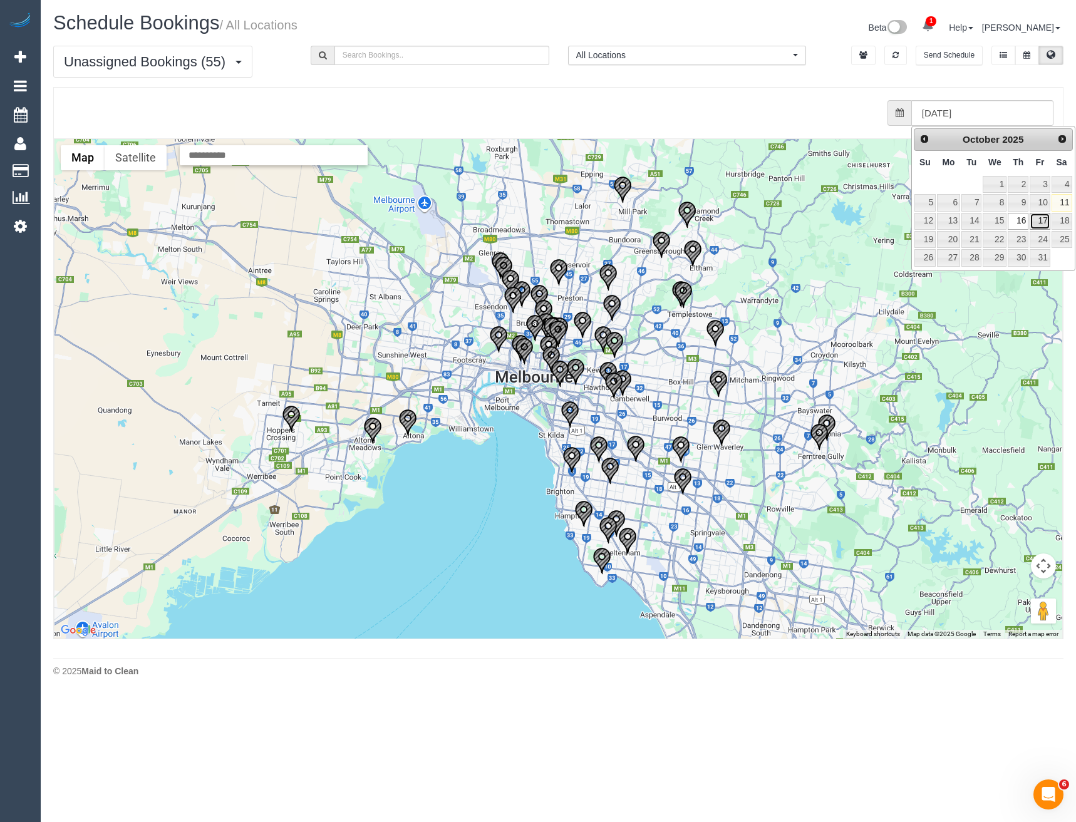
click at [1041, 219] on link "17" at bounding box center [1040, 221] width 20 height 17
type input "[DATE]"
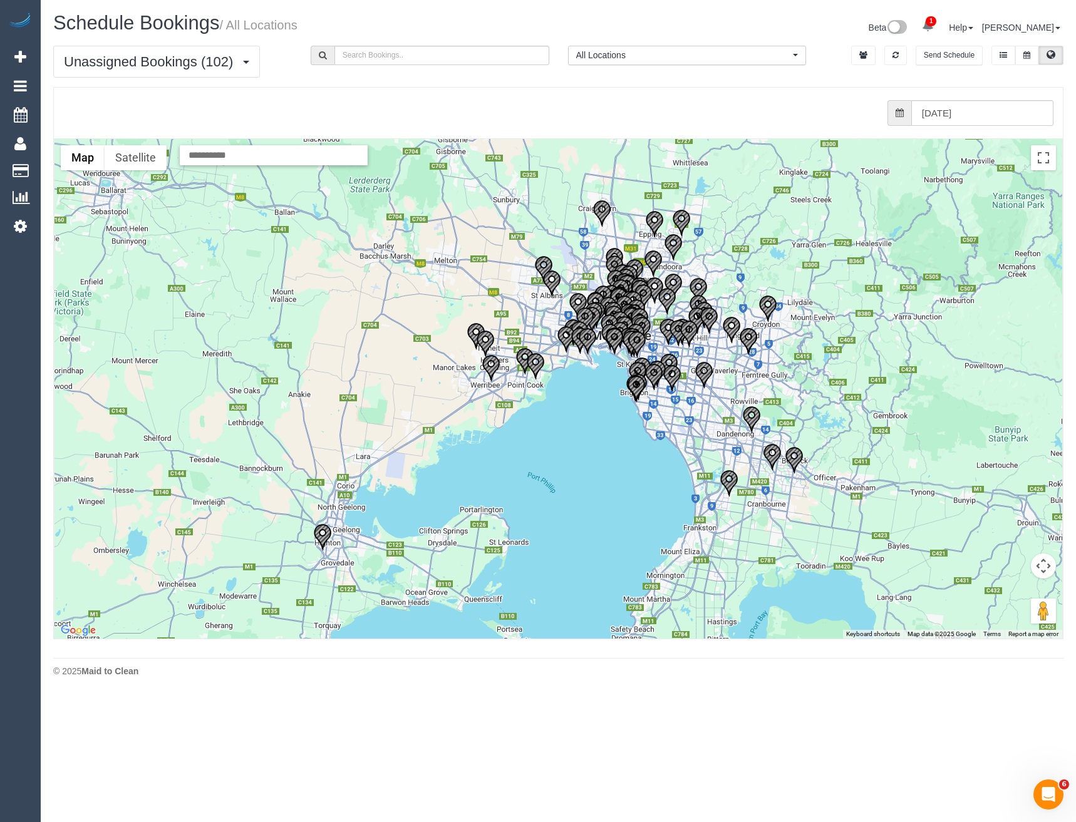
click at [320, 541] on img "17/10/2025 10:00 - Natalie Johnstone - 8 Cumulus Avenue, Highton, VIC 3216" at bounding box center [322, 538] width 19 height 28
